Goal: Navigation & Orientation: Find specific page/section

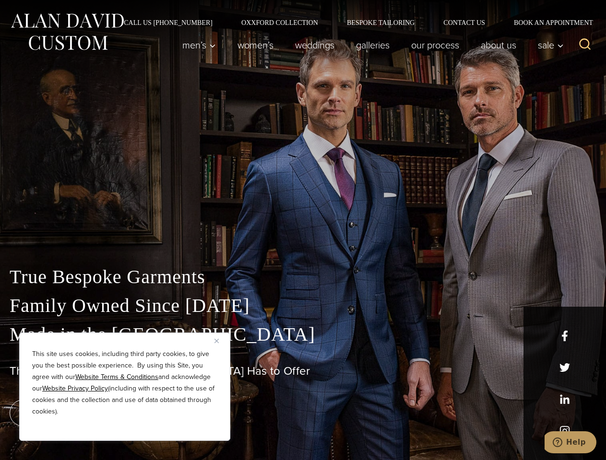
click at [303, 230] on div "True Bespoke Garments Family Owned Since [DATE] Made in [GEOGRAPHIC_DATA] The B…" at bounding box center [303, 337] width 606 height 245
click at [220, 341] on button "Close" at bounding box center [220, 341] width 12 height 12
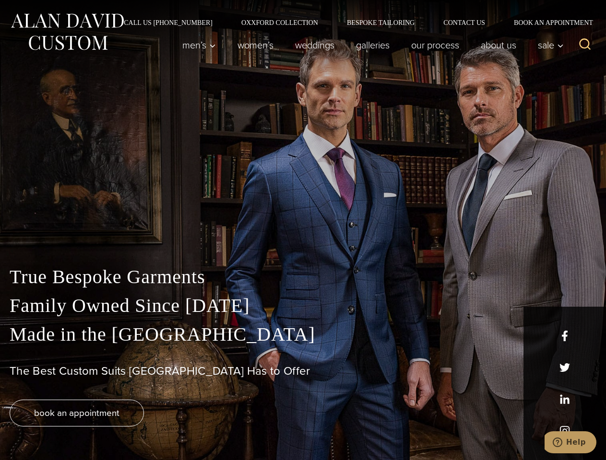
click at [125, 428] on div "True Bespoke Garments Family Owned Since [DATE] Made in [GEOGRAPHIC_DATA] The B…" at bounding box center [303, 362] width 606 height 198
click at [584, 45] on icon "Search" at bounding box center [585, 44] width 14 height 14
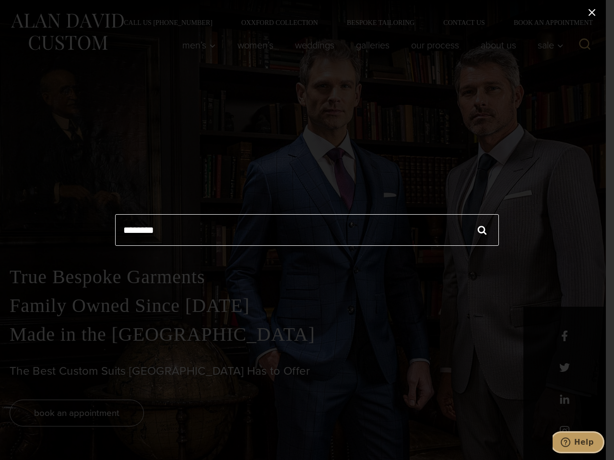
click at [570, 443] on icon "Help" at bounding box center [565, 443] width 10 height 10
